Goal: Check status: Check status

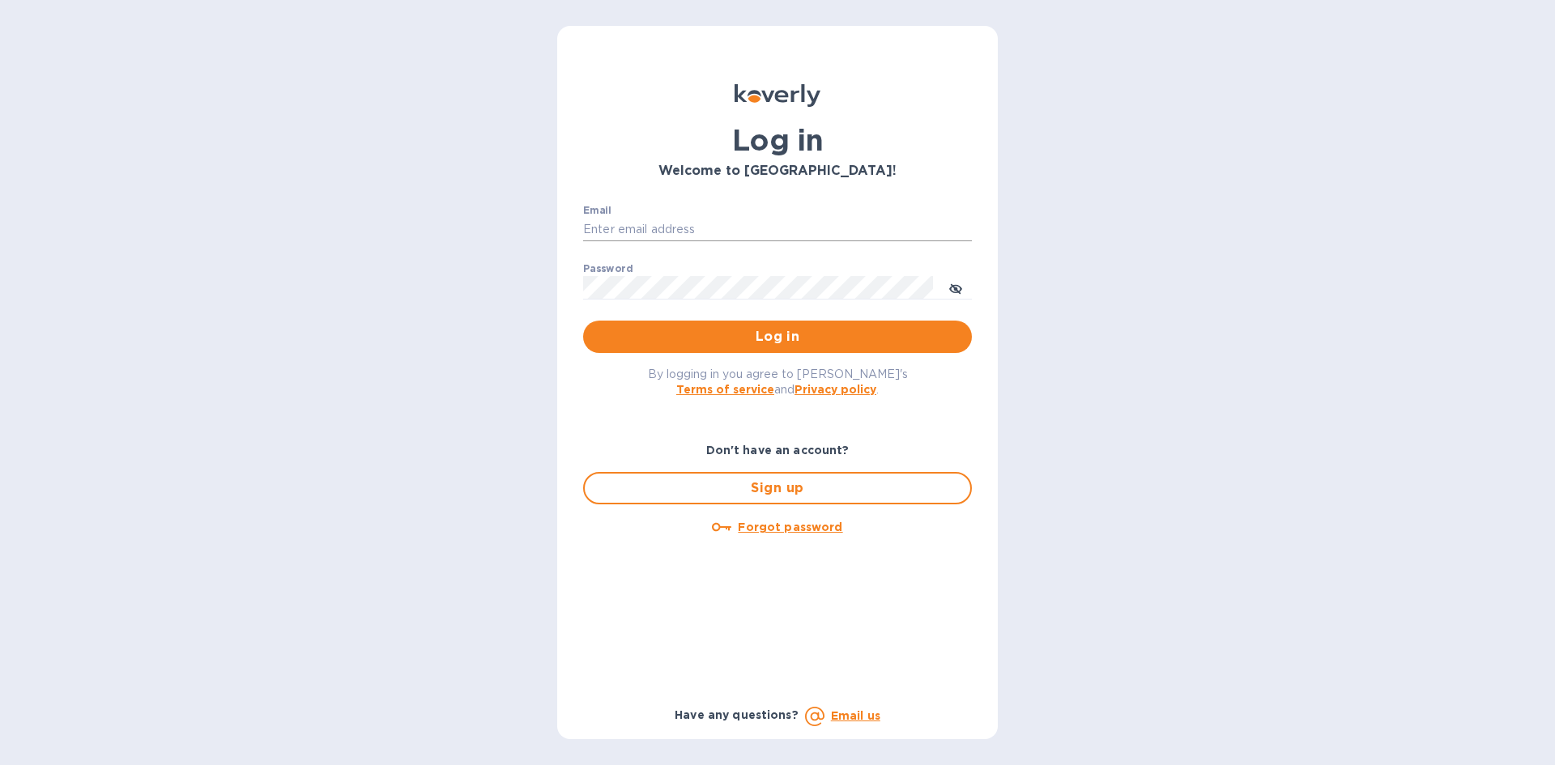
click at [698, 239] on input "Email" at bounding box center [777, 230] width 389 height 24
type input "touchupcrew@gmail.com"
click at [583, 321] on button "Log in" at bounding box center [777, 337] width 389 height 32
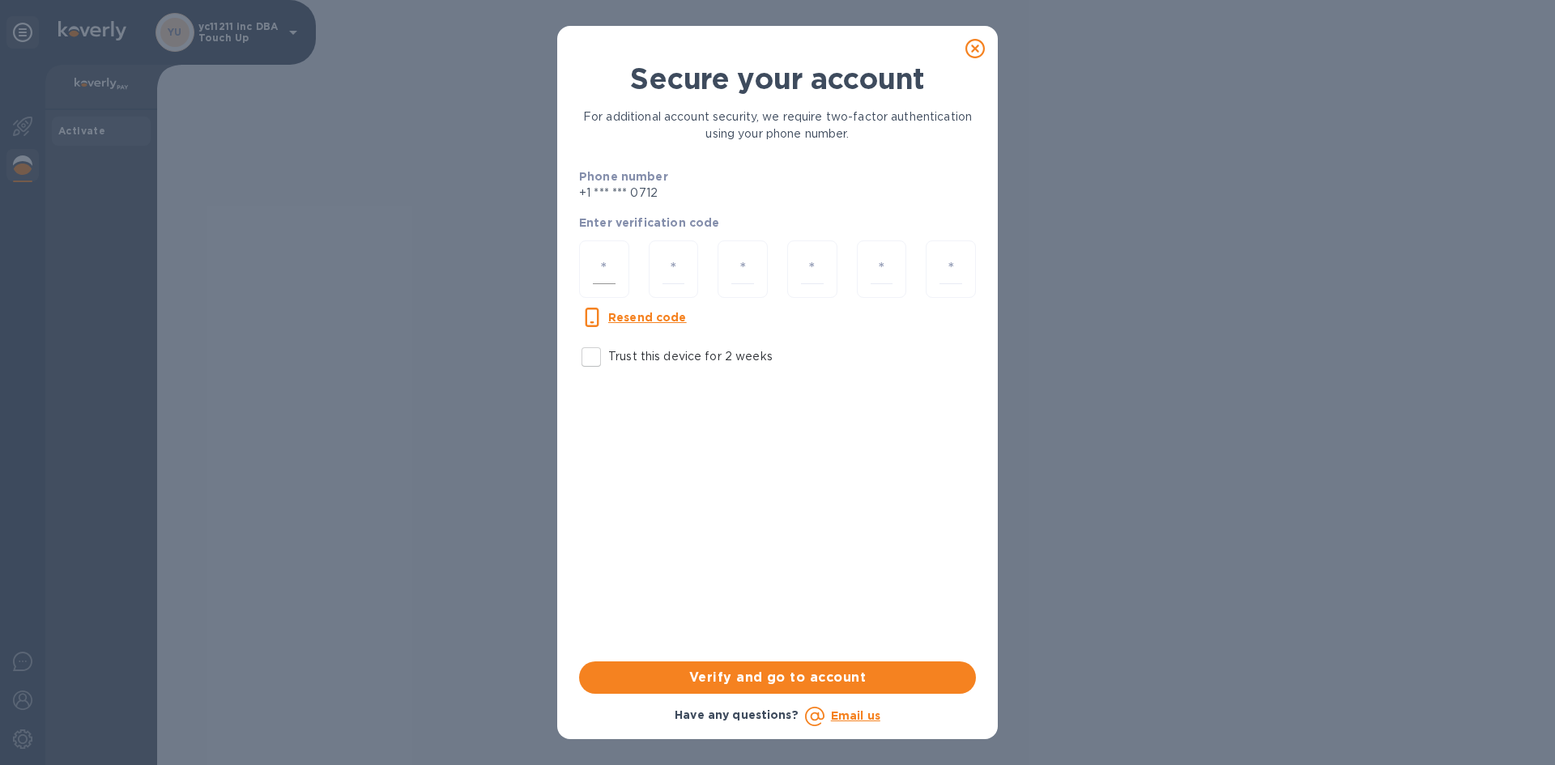
click at [620, 279] on div at bounding box center [604, 270] width 50 height 58
type input "6"
type input "8"
type input "0"
type input "8"
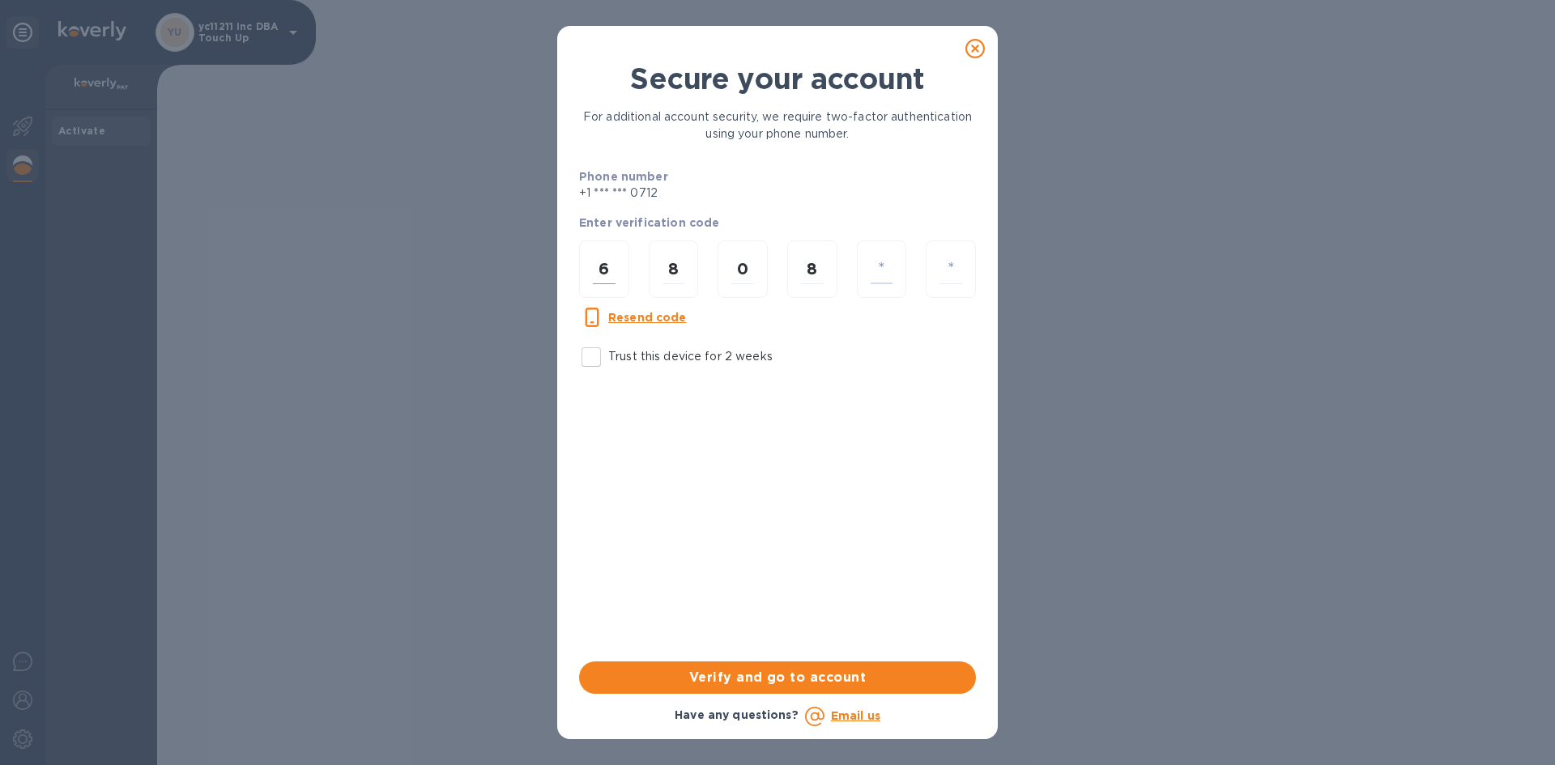
type input "6"
type input "7"
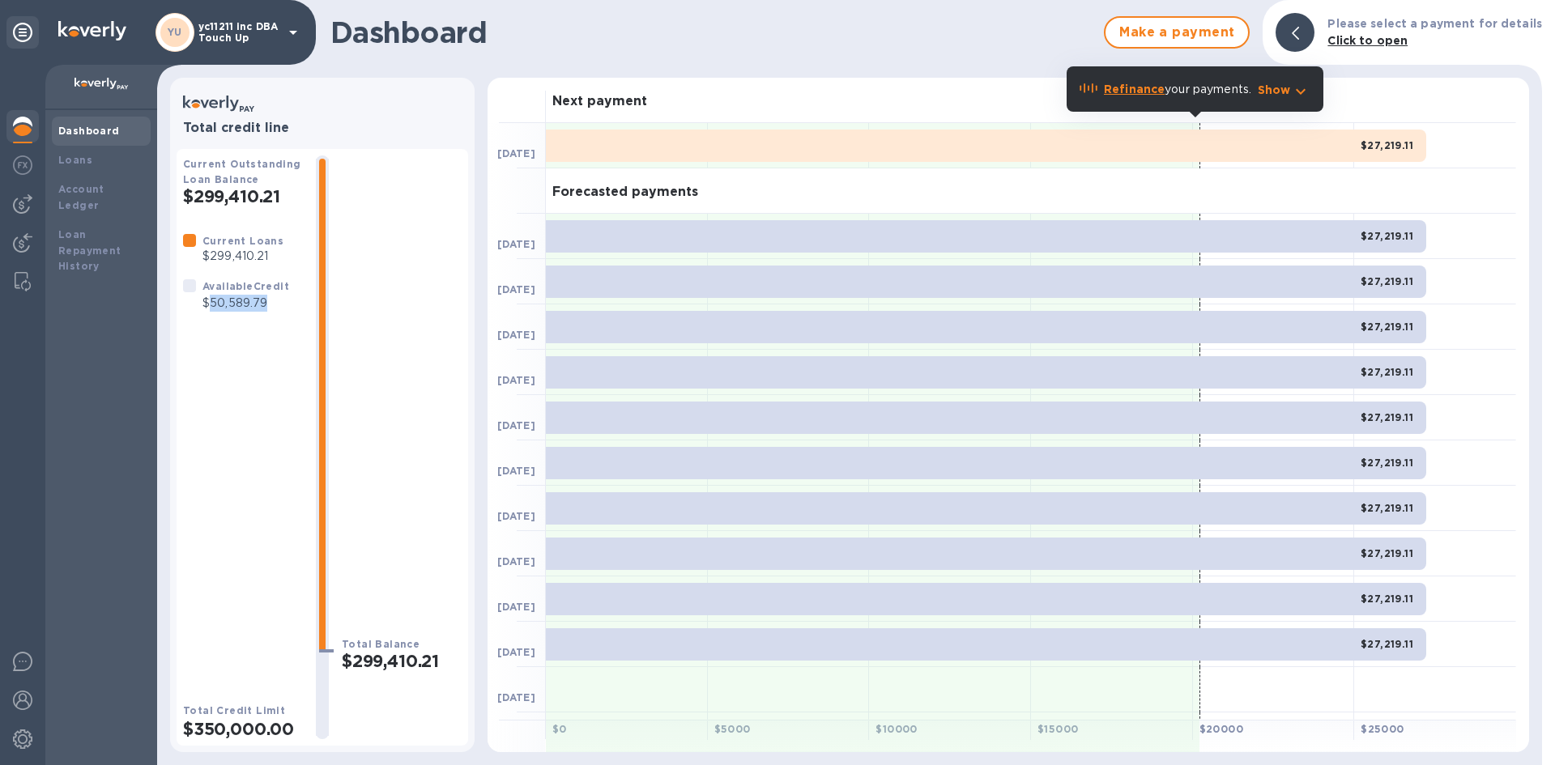
drag, startPoint x: 212, startPoint y: 301, endPoint x: 274, endPoint y: 299, distance: 61.6
click at [274, 299] on p "$50,589.79" at bounding box center [245, 303] width 87 height 17
click at [83, 130] on b "Dashboard" at bounding box center [89, 131] width 62 height 12
